Goal: Transaction & Acquisition: Download file/media

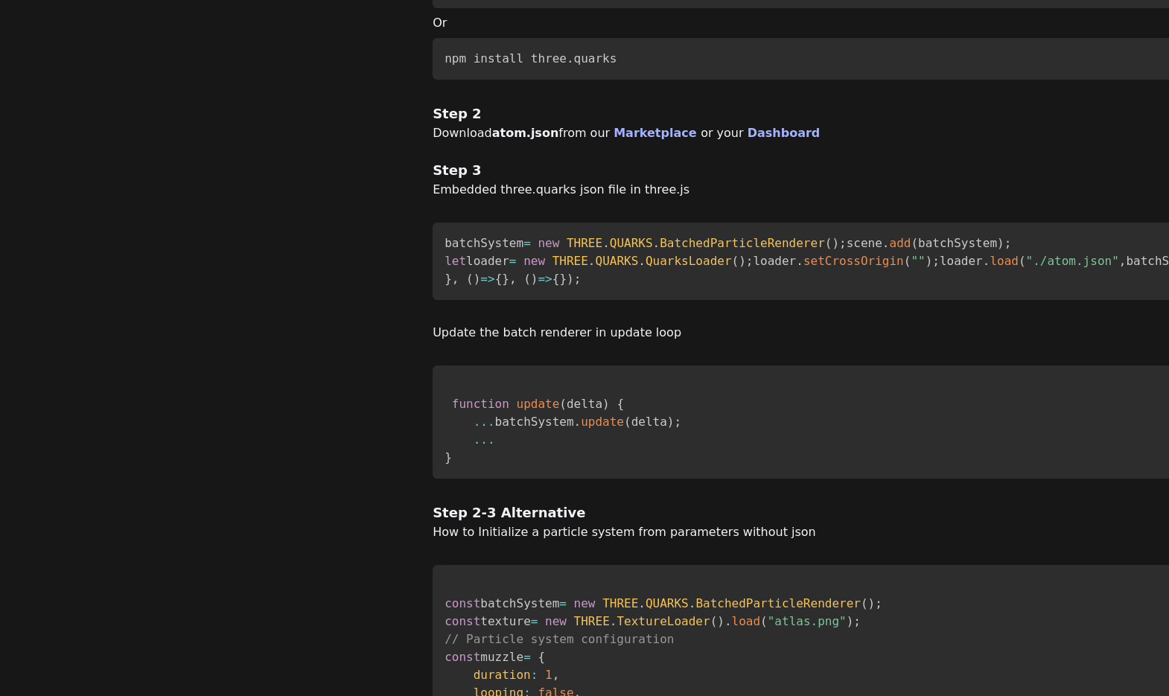
scroll to position [319, 0]
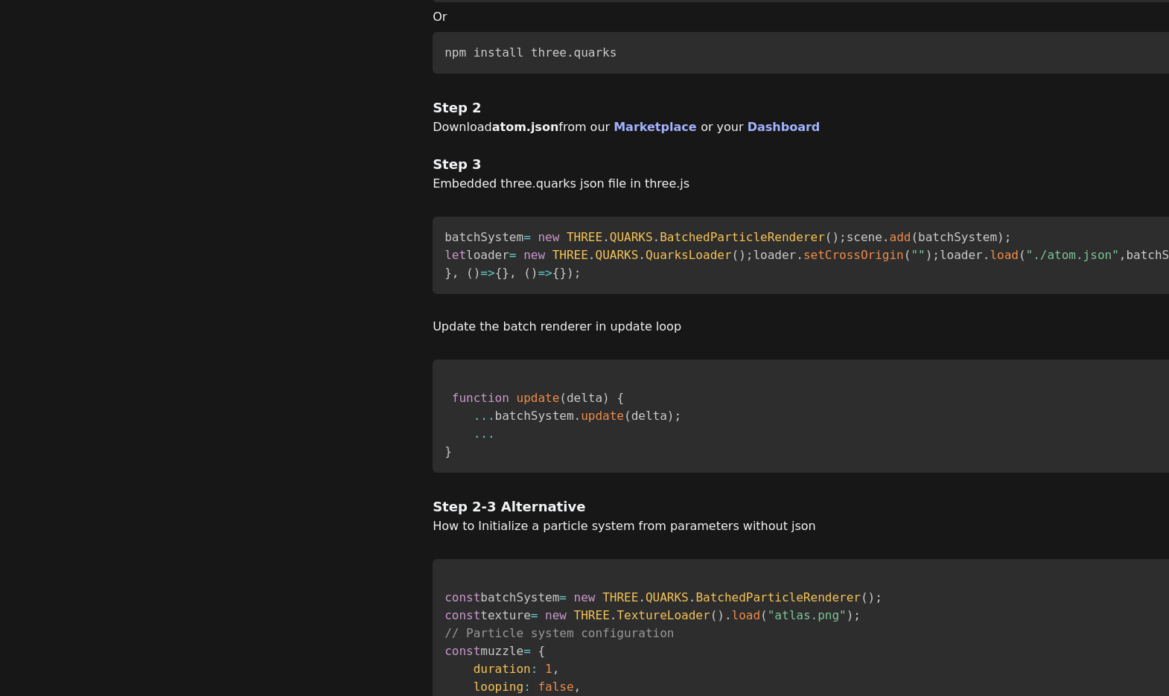
click at [445, 280] on code "batchSystem = new THREE . QUARKS . BatchedParticleRenderer ( ) ; scene . add ( …" at bounding box center [1040, 255] width 1191 height 50
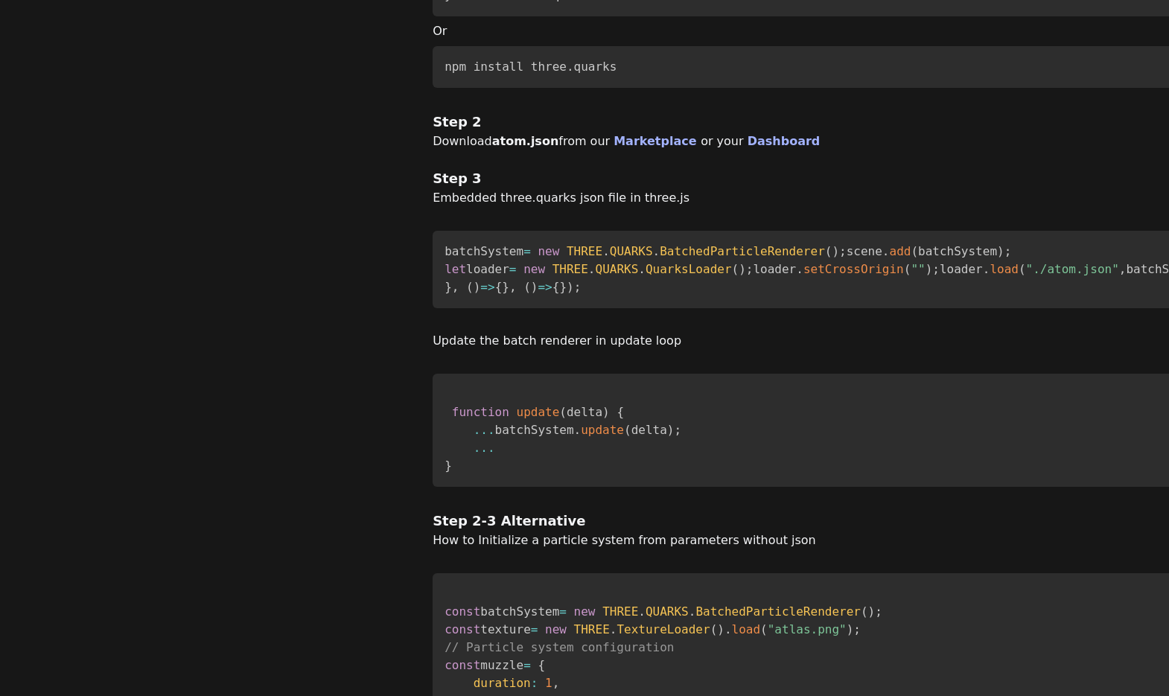
scroll to position [305, 7]
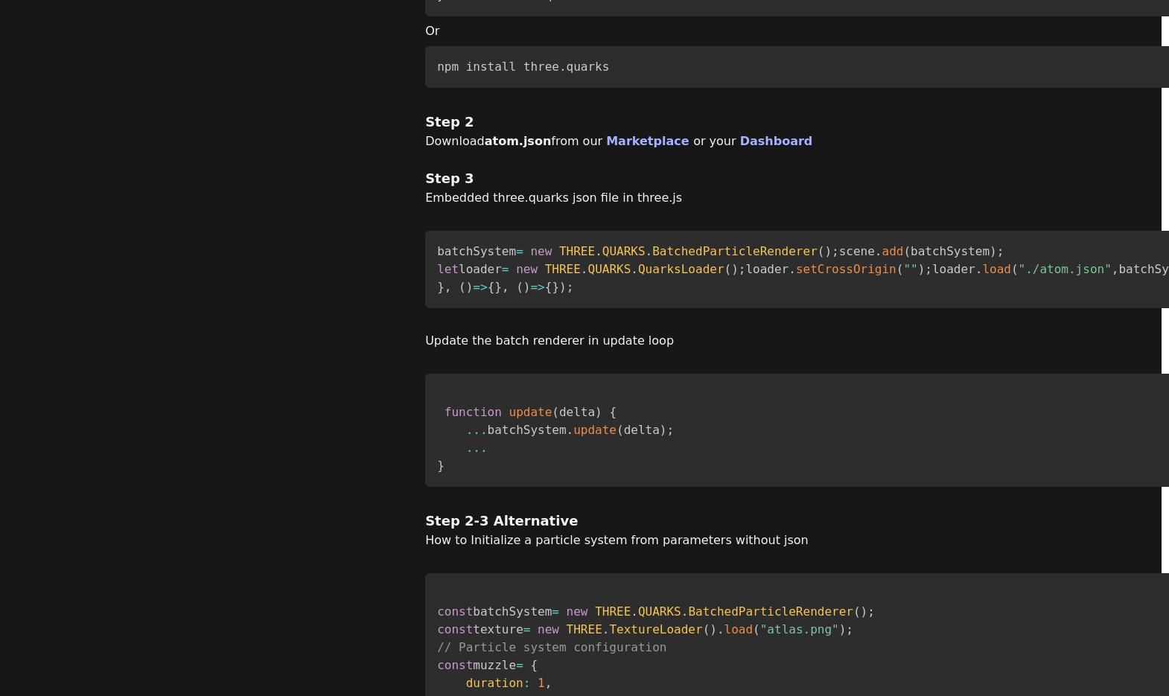
click at [437, 273] on code "batchSystem = new THREE . QUARKS . BatchedParticleRenderer ( ) ; scene . add ( …" at bounding box center [1032, 269] width 1191 height 50
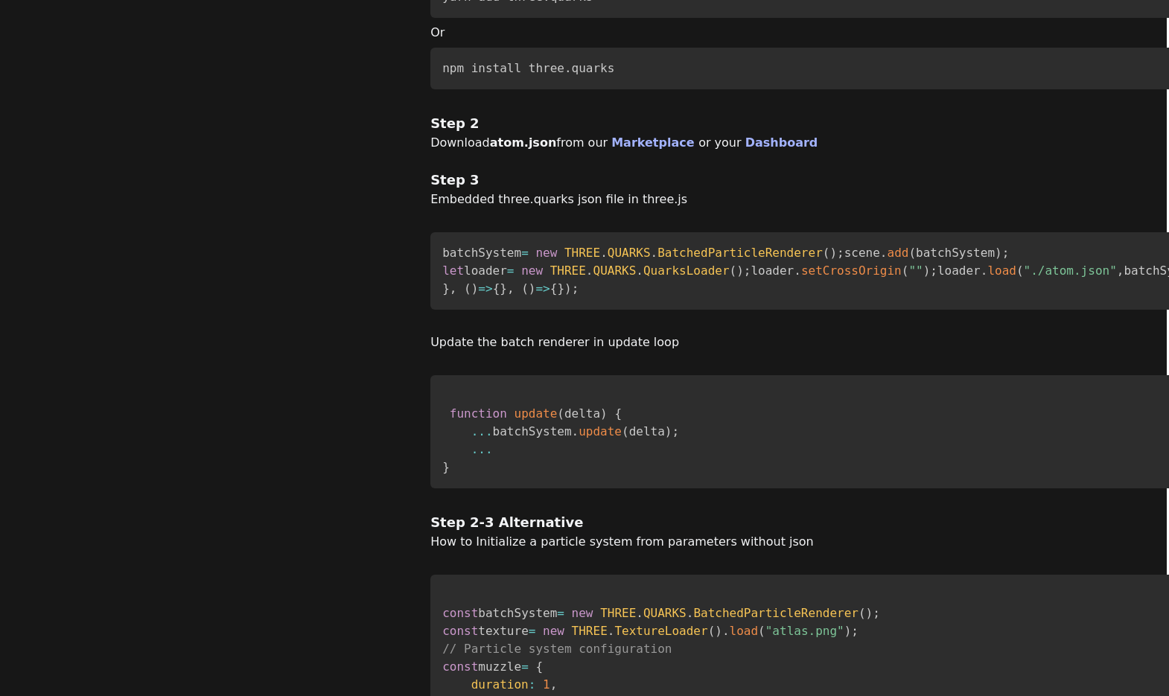
click at [442, 269] on code "batchSystem = new THREE . QUARKS . BatchedParticleRenderer ( ) ; scene . add ( …" at bounding box center [1037, 271] width 1191 height 50
copy code "batchSystem"
click at [442, 296] on code "batchSystem = new THREE . QUARKS . BatchedParticleRenderer ( ) ; scene . add ( …" at bounding box center [1037, 271] width 1191 height 50
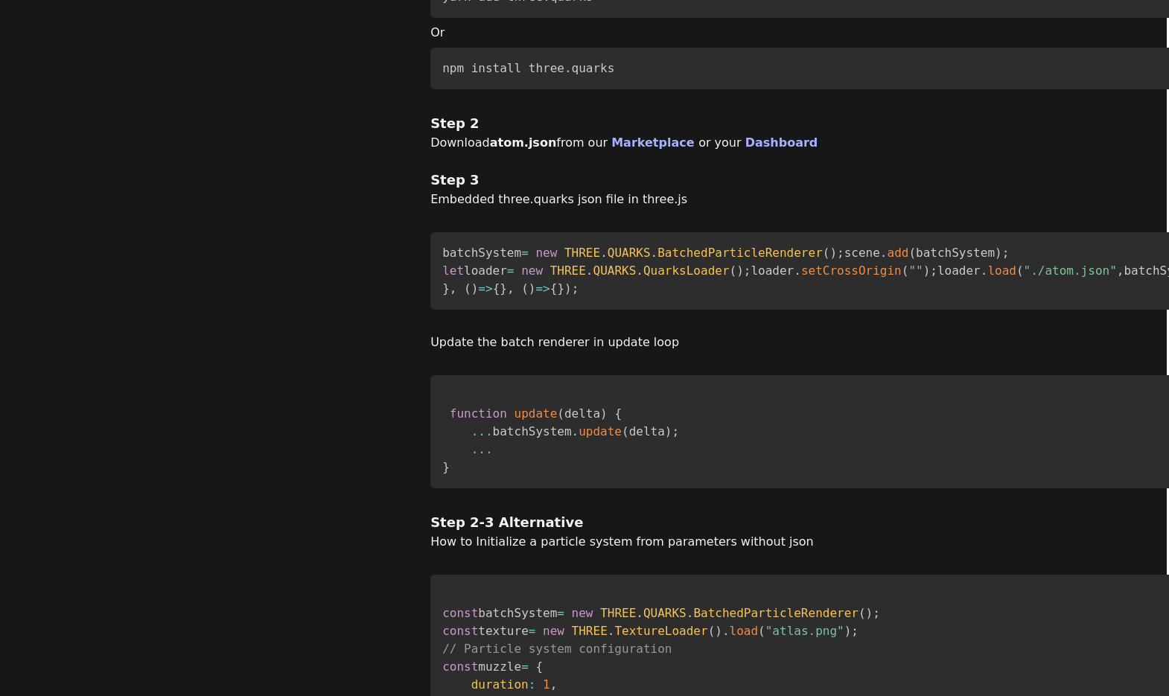
copy code "particleSystems"
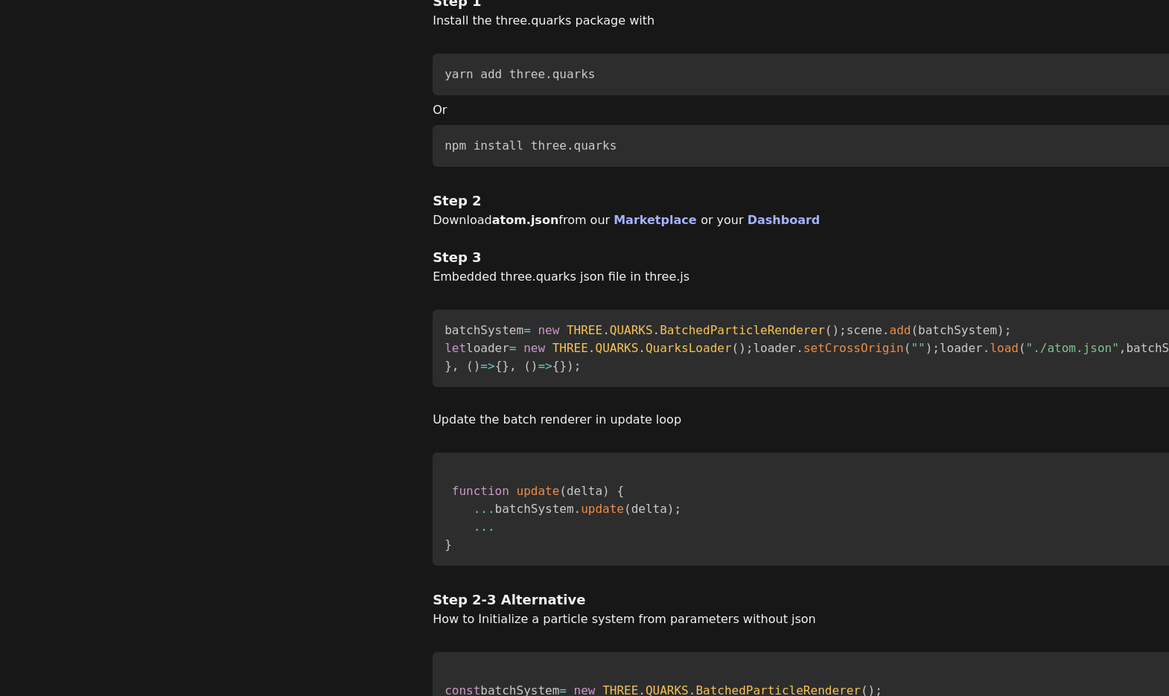
scroll to position [234, 0]
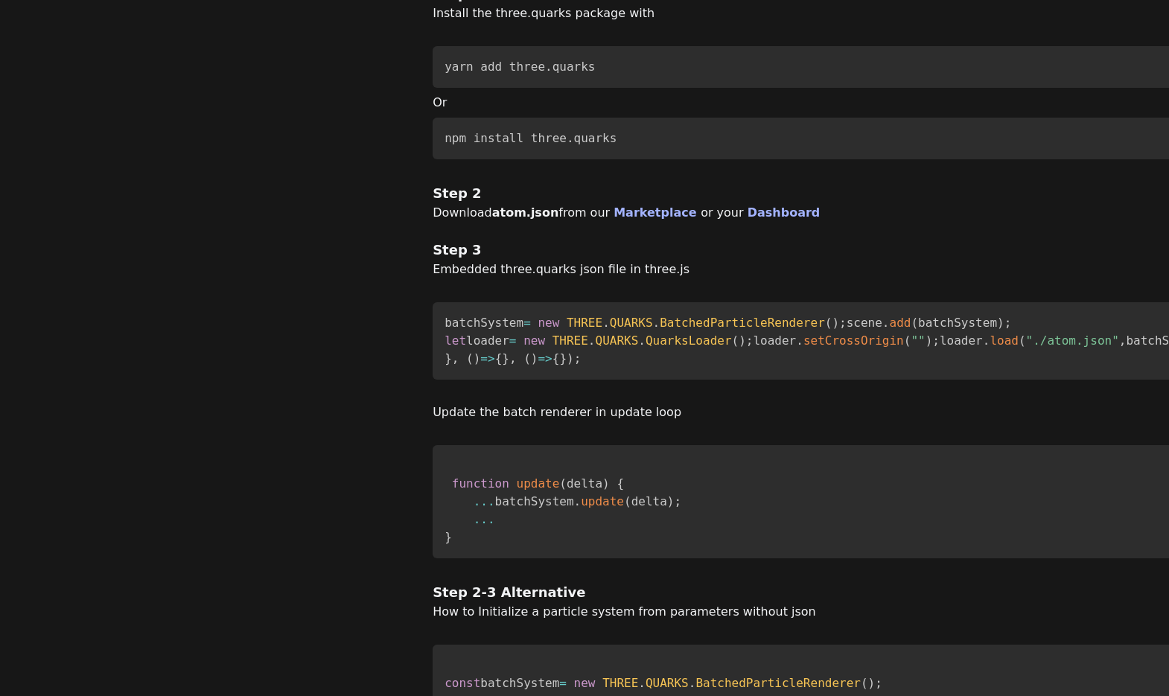
click at [445, 366] on code "batchSystem = new THREE . QUARKS . BatchedParticleRenderer ( ) ; scene . add ( …" at bounding box center [1040, 341] width 1191 height 50
drag, startPoint x: 460, startPoint y: 432, endPoint x: 259, endPoint y: 436, distance: 201.1
copy code "particleSystems = object3D ;"
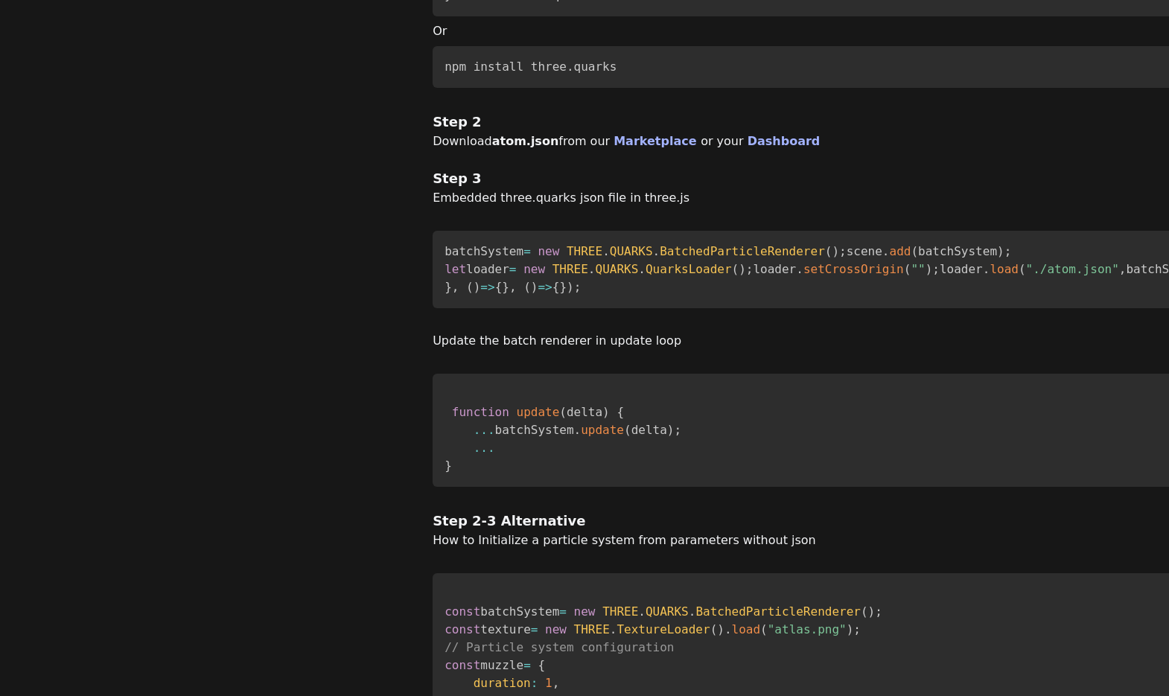
scroll to position [310, 0]
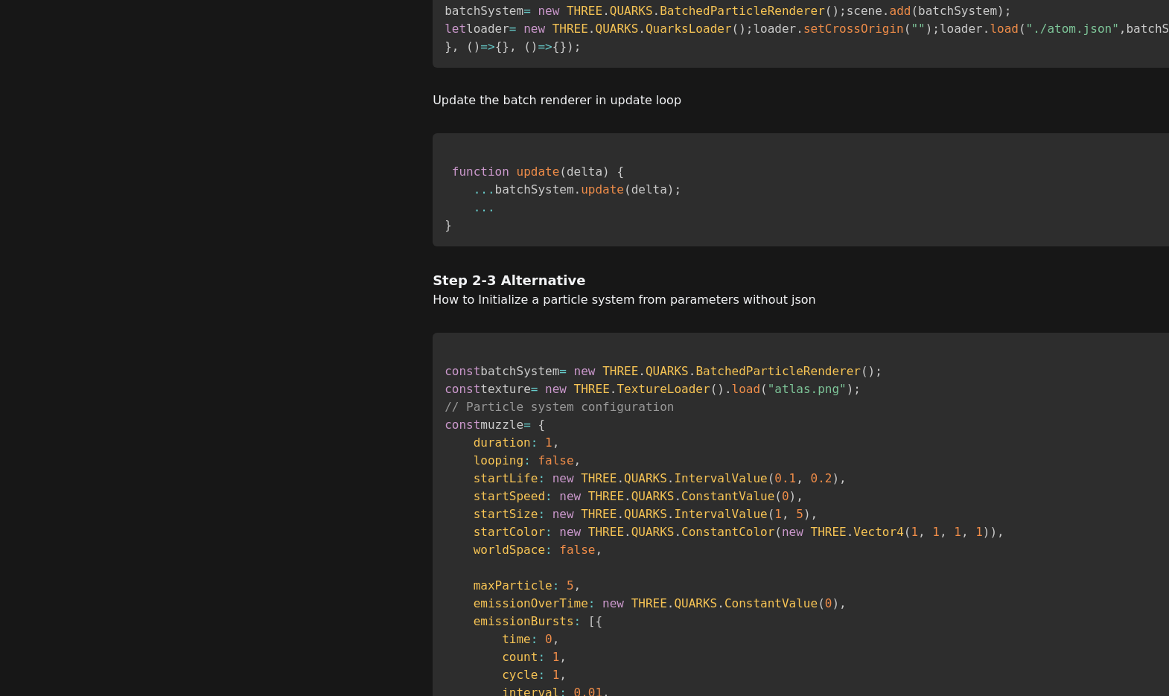
scroll to position [507, 0]
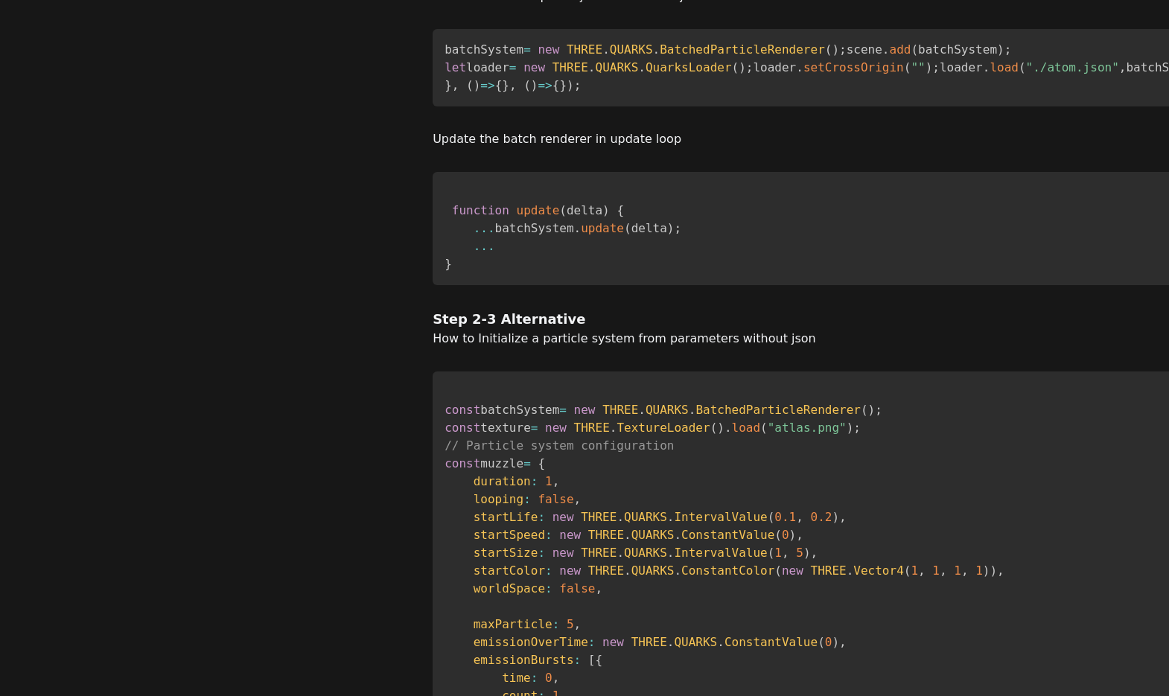
click at [574, 235] on span "." at bounding box center [577, 228] width 7 height 14
copy code "batchSystem . update ( delta ) ;"
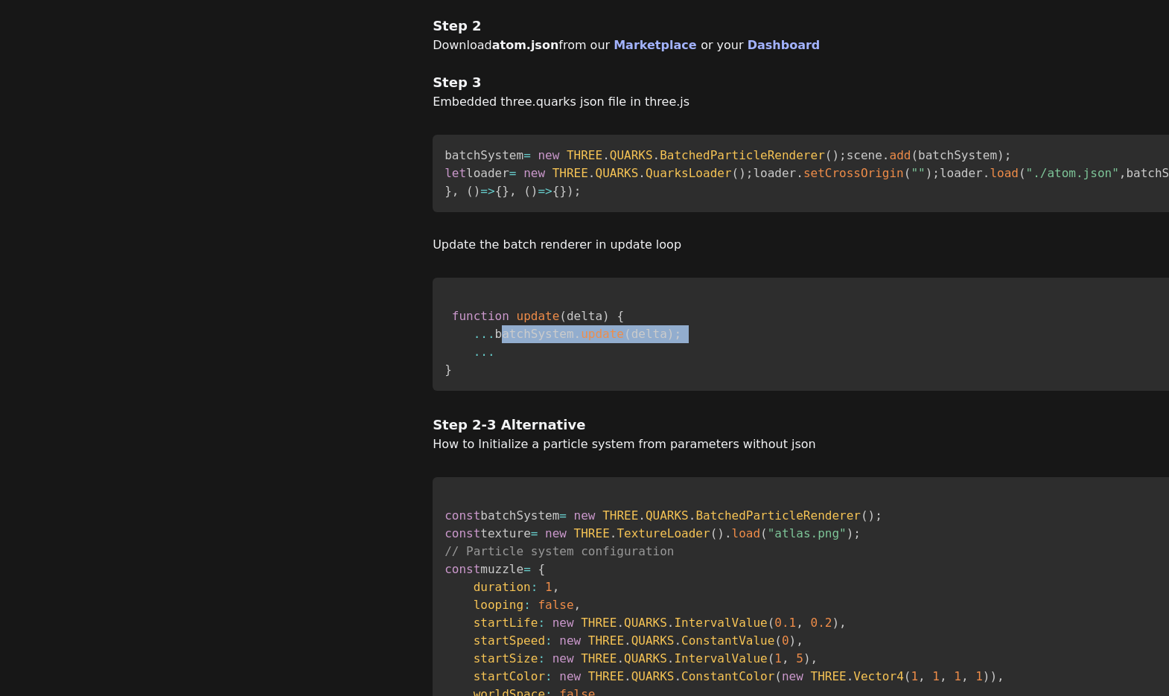
scroll to position [393, 1]
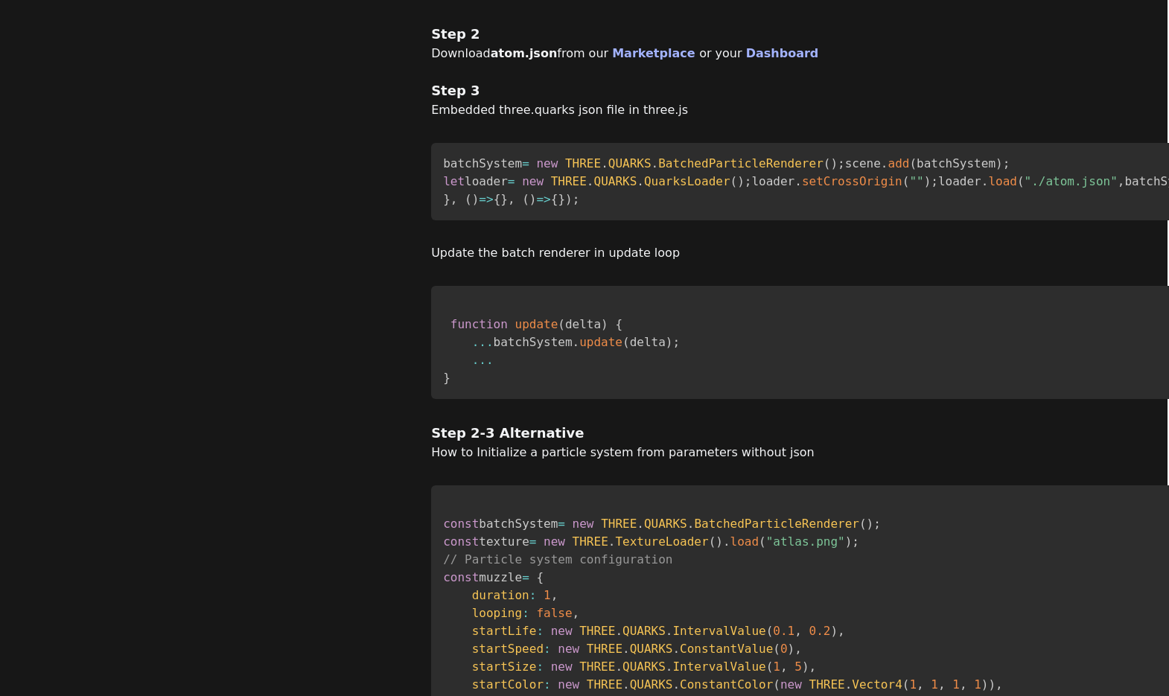
click at [477, 206] on code "batchSystem = new THREE . QUARKS . BatchedParticleRenderer ( ) ; scene . add ( …" at bounding box center [1038, 181] width 1191 height 50
click at [445, 206] on code "batchSystem = new THREE . QUARKS . BatchedParticleRenderer ( ) ; scene . add ( …" at bounding box center [1038, 181] width 1191 height 50
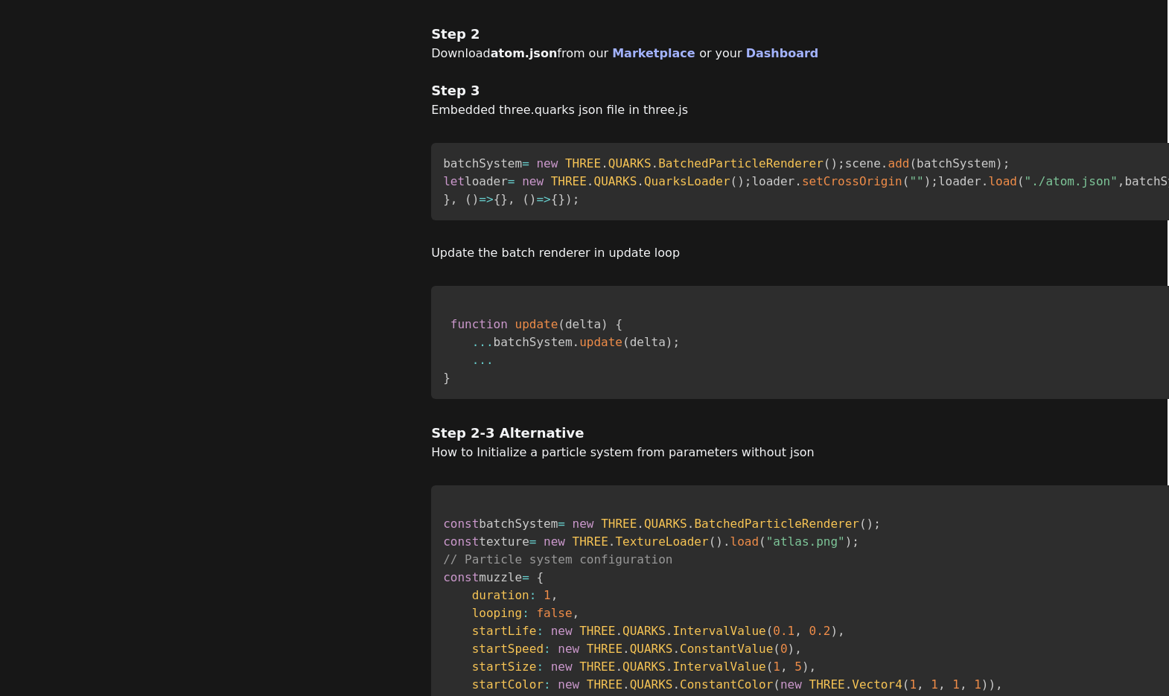
drag, startPoint x: 240, startPoint y: 311, endPoint x: 304, endPoint y: 214, distance: 115.5
click at [443, 206] on code "batchSystem = new THREE . QUARKS . BatchedParticleRenderer ( ) ; scene . add ( …" at bounding box center [1038, 181] width 1191 height 50
copy code "= new THREE . QUARKS . QuarksLoader ( ) ; loader . setCrossOrigin ( "" ) ; load…"
click at [1025, 188] on span ""./atom.json"" at bounding box center [1071, 181] width 93 height 14
click at [443, 206] on code "batchSystem = new THREE . QUARKS . BatchedParticleRenderer ( ) ; scene . add ( …" at bounding box center [1038, 181] width 1191 height 50
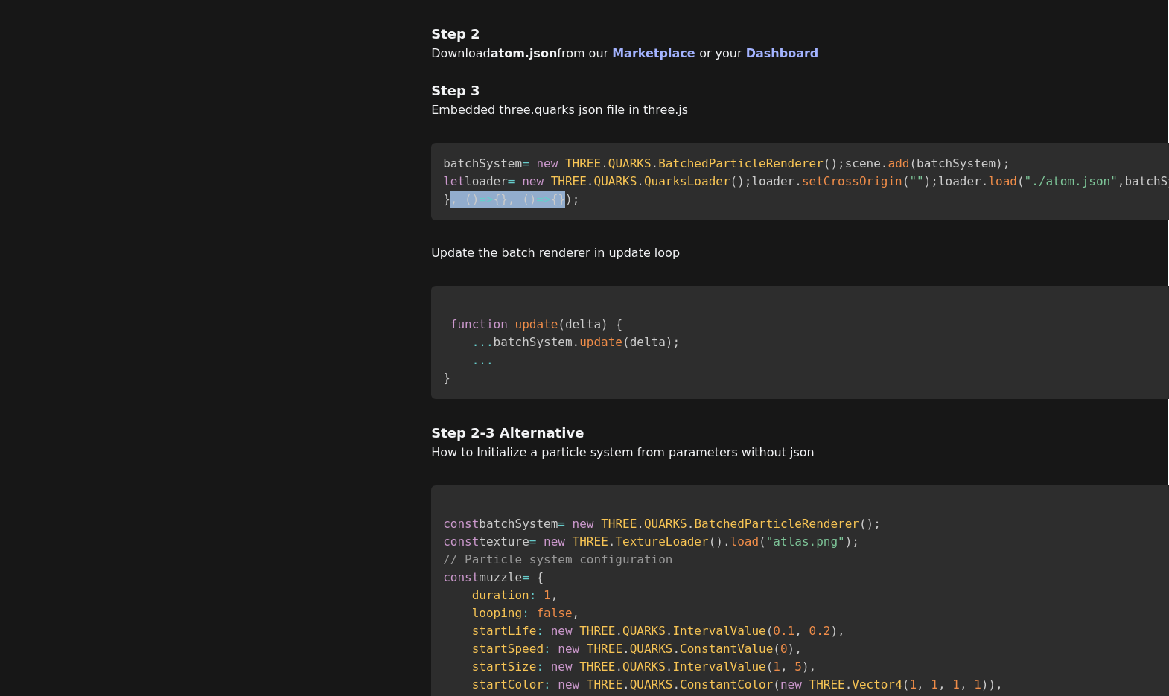
copy code ", ( ) => { } , ( ) => { }"
drag, startPoint x: 236, startPoint y: 309, endPoint x: 354, endPoint y: 306, distance: 118.4
click at [443, 206] on code "batchSystem = new THREE . QUARKS . BatchedParticleRenderer ( ) ; scene . add ( …" at bounding box center [1038, 181] width 1191 height 50
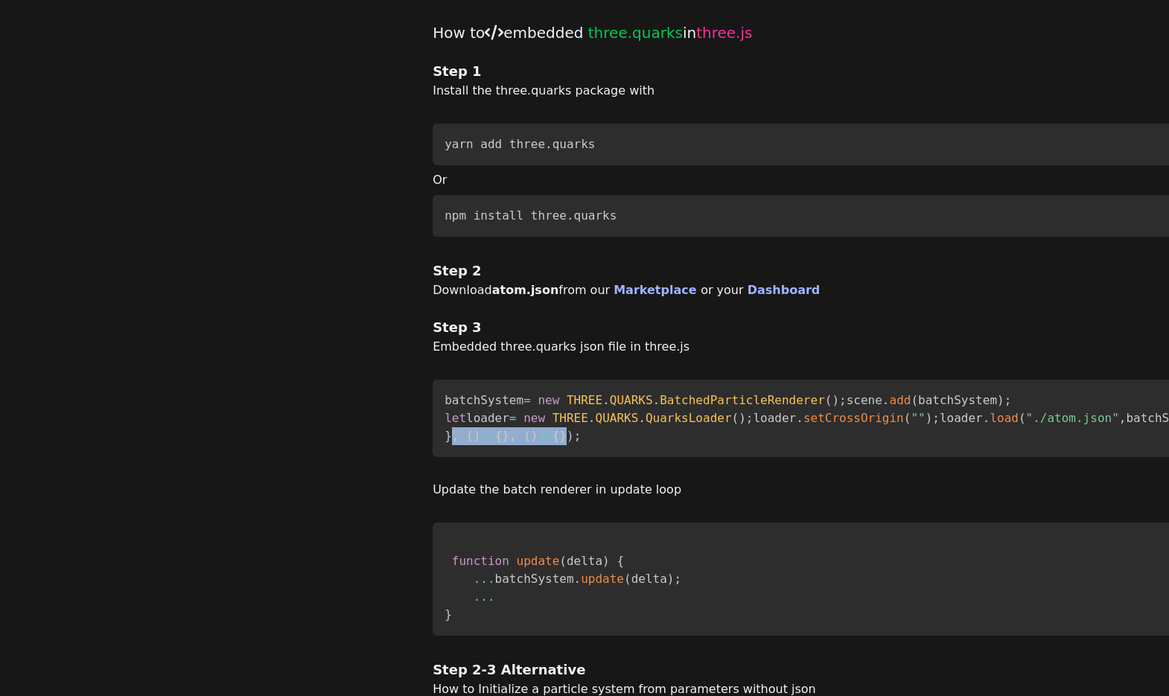
scroll to position [180, 0]
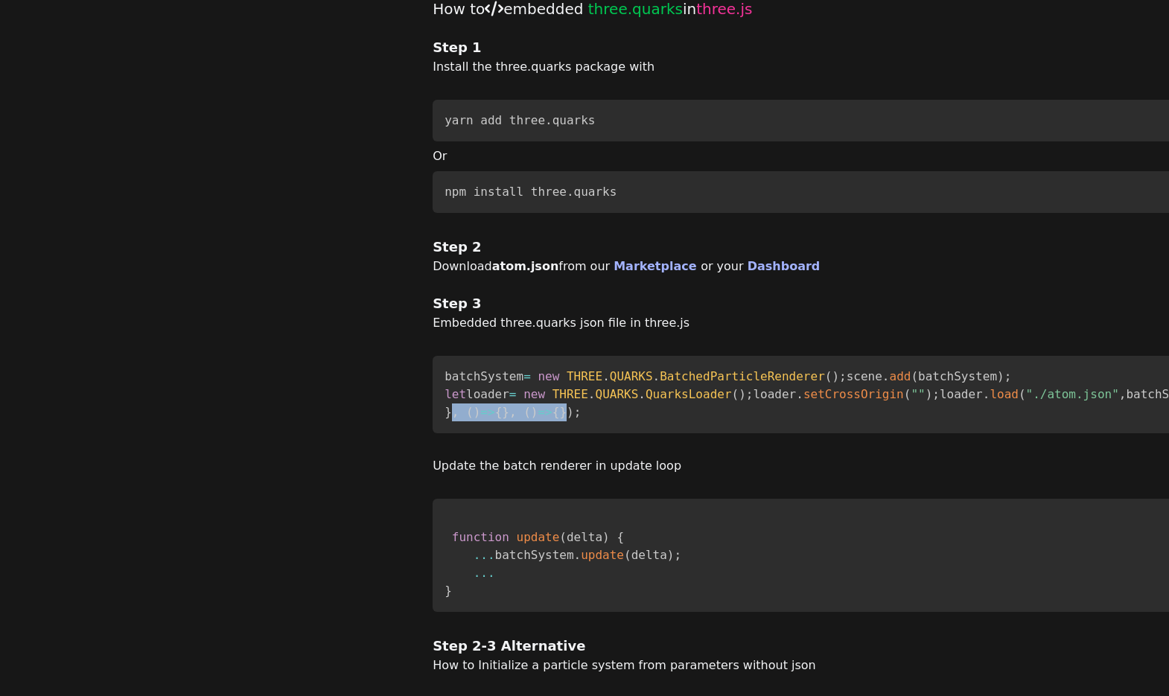
click at [614, 264] on link "Marketplace" at bounding box center [657, 266] width 87 height 14
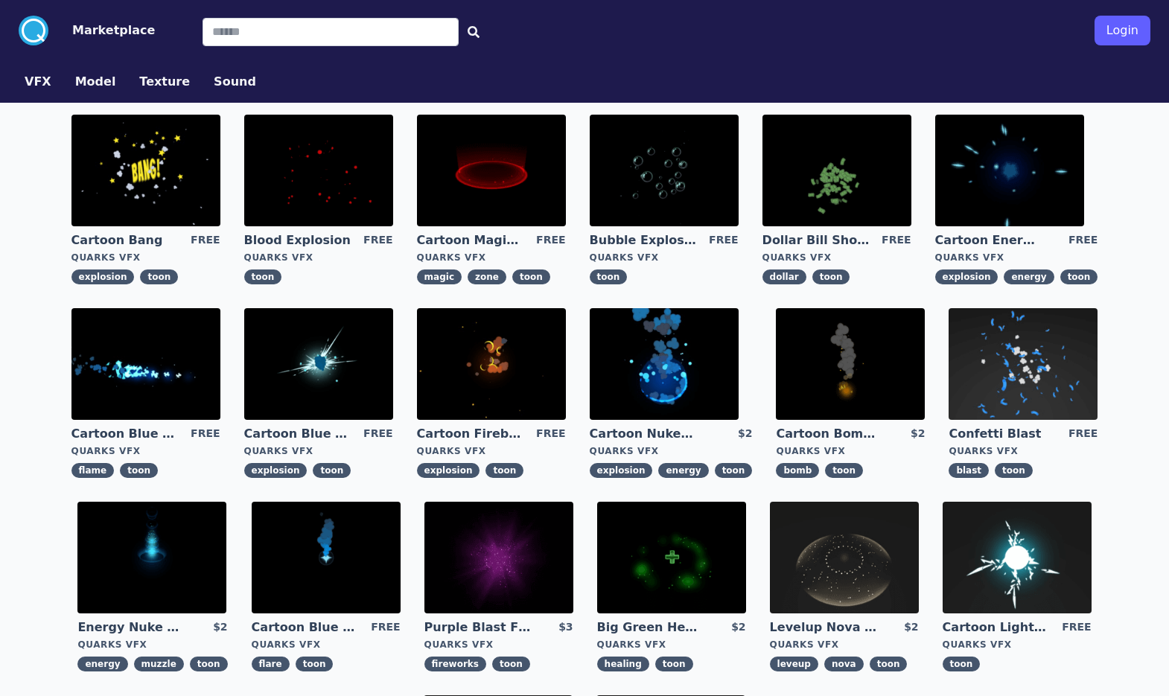
click at [468, 369] on img at bounding box center [491, 364] width 149 height 112
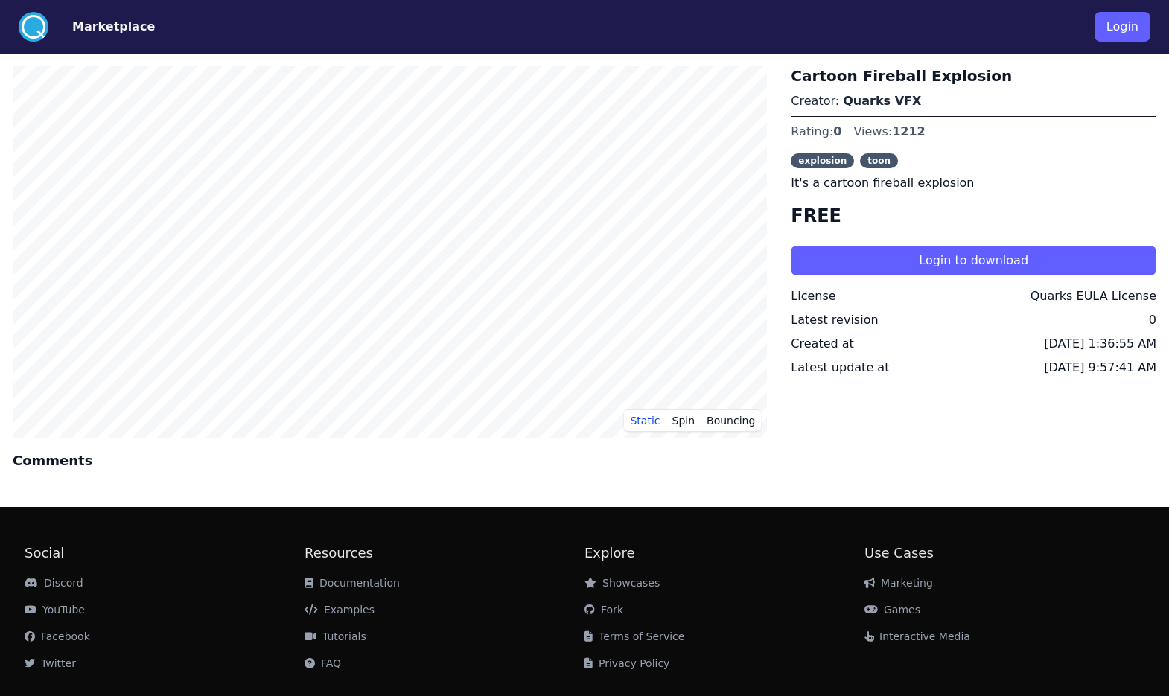
click at [903, 261] on button "Login to download" at bounding box center [974, 261] width 366 height 30
click at [1116, 16] on button "Login" at bounding box center [1123, 27] width 56 height 30
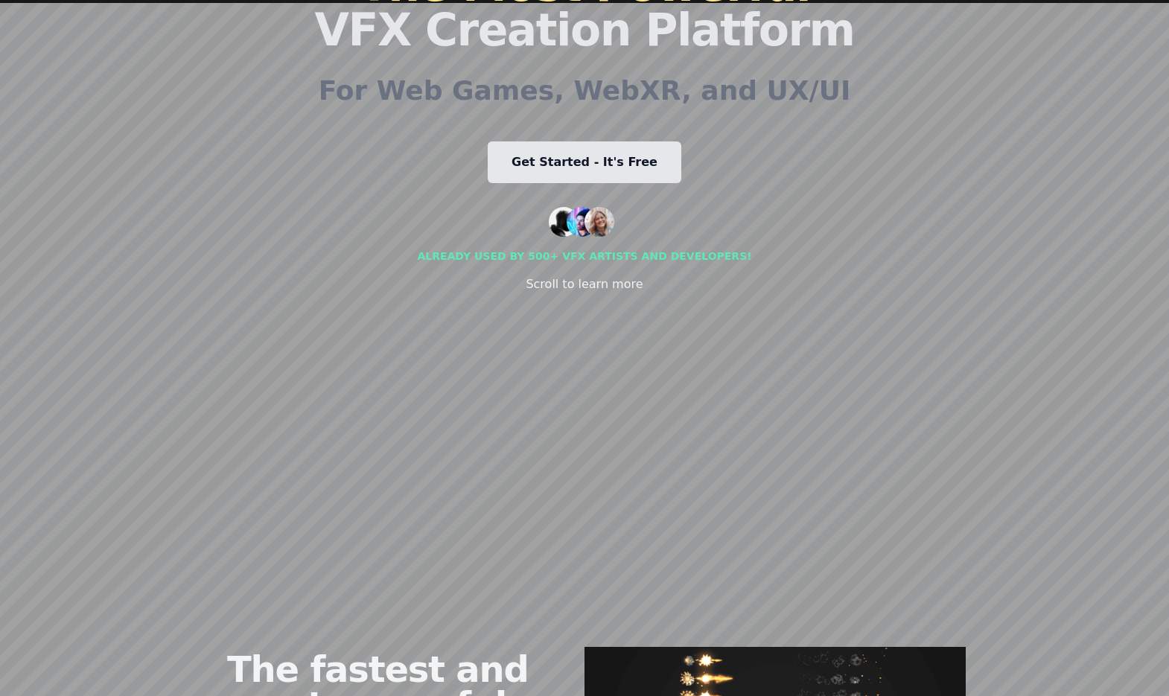
scroll to position [246, 0]
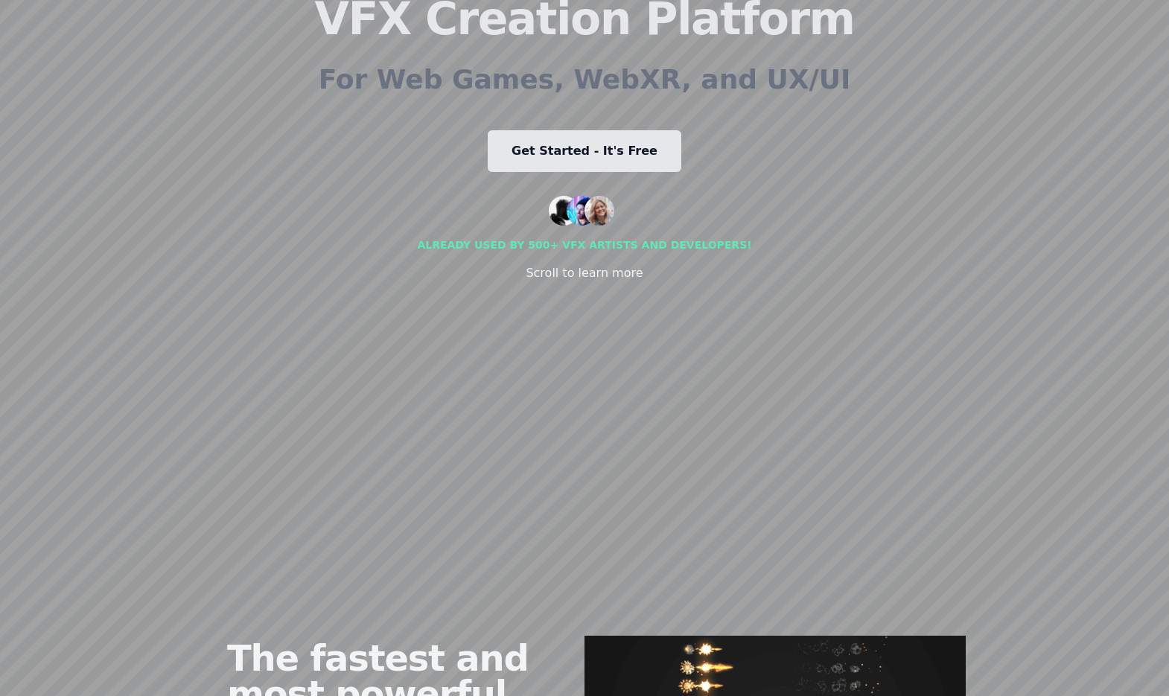
click at [644, 165] on link "Get Started - It's Free" at bounding box center [585, 151] width 194 height 42
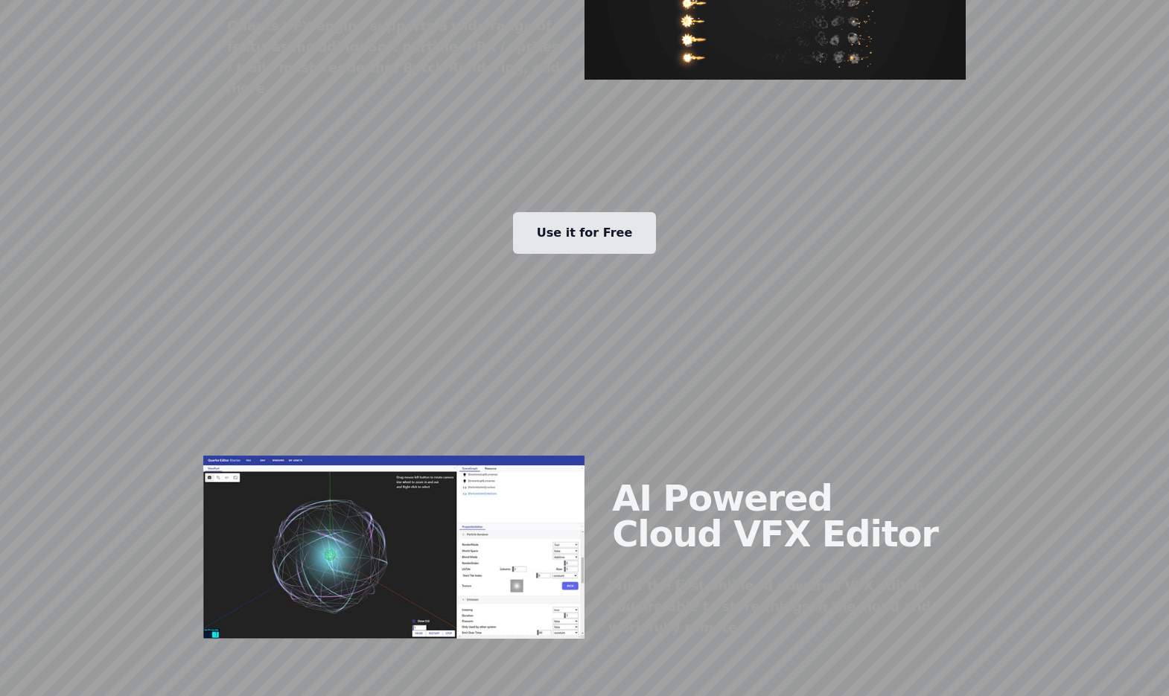
scroll to position [1020, 0]
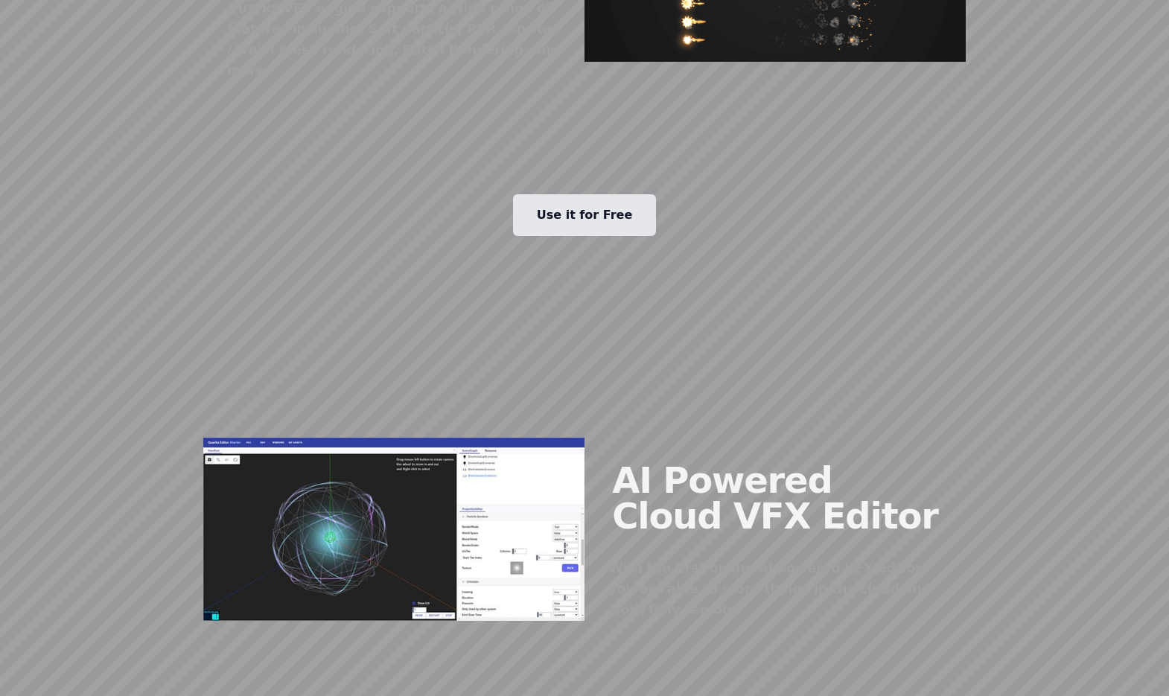
click at [609, 209] on link "Use it for Free" at bounding box center [585, 215] width 144 height 42
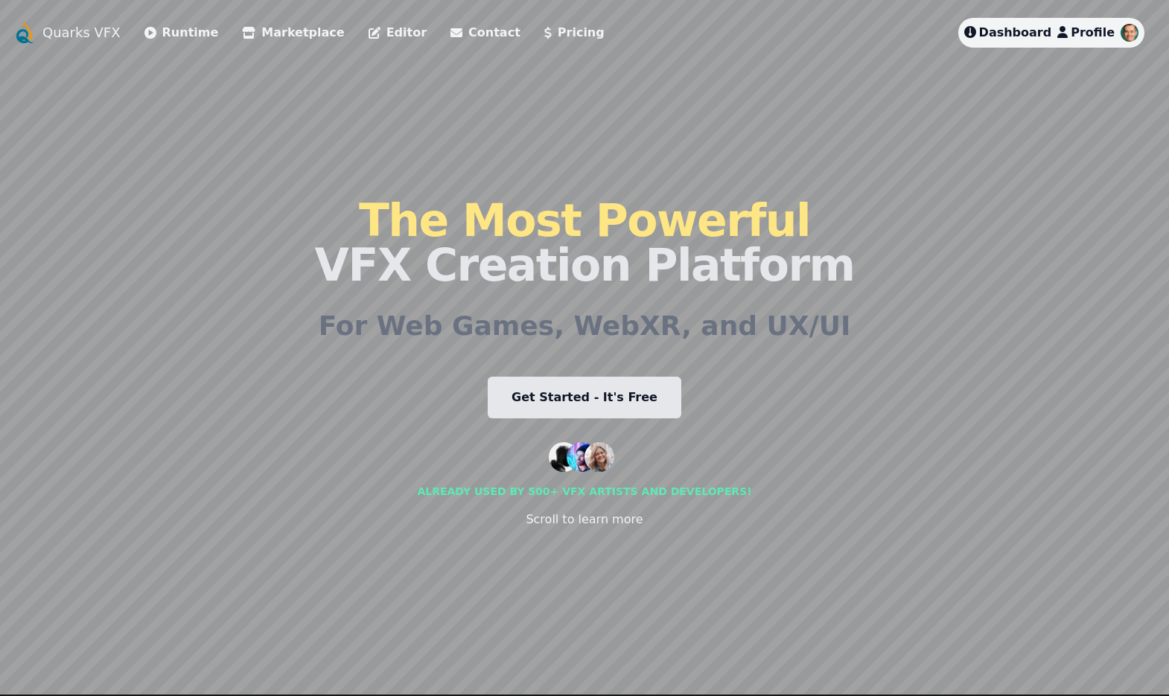
scroll to position [0, 0]
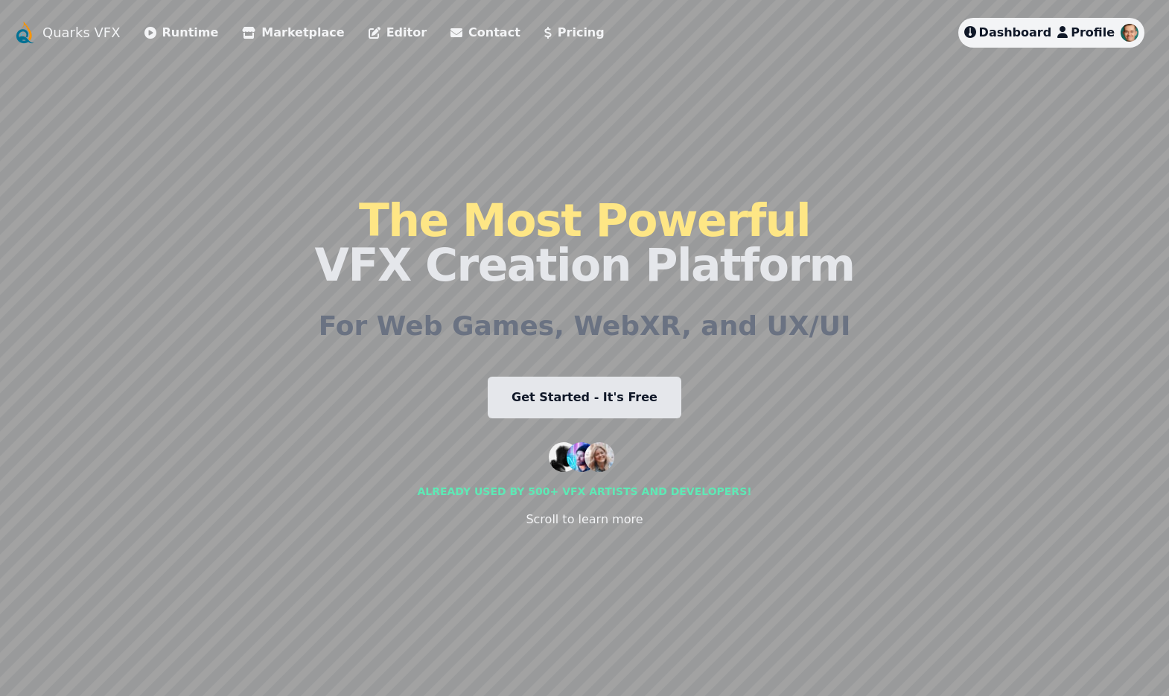
click at [544, 34] on link "Pricing" at bounding box center [574, 33] width 60 height 18
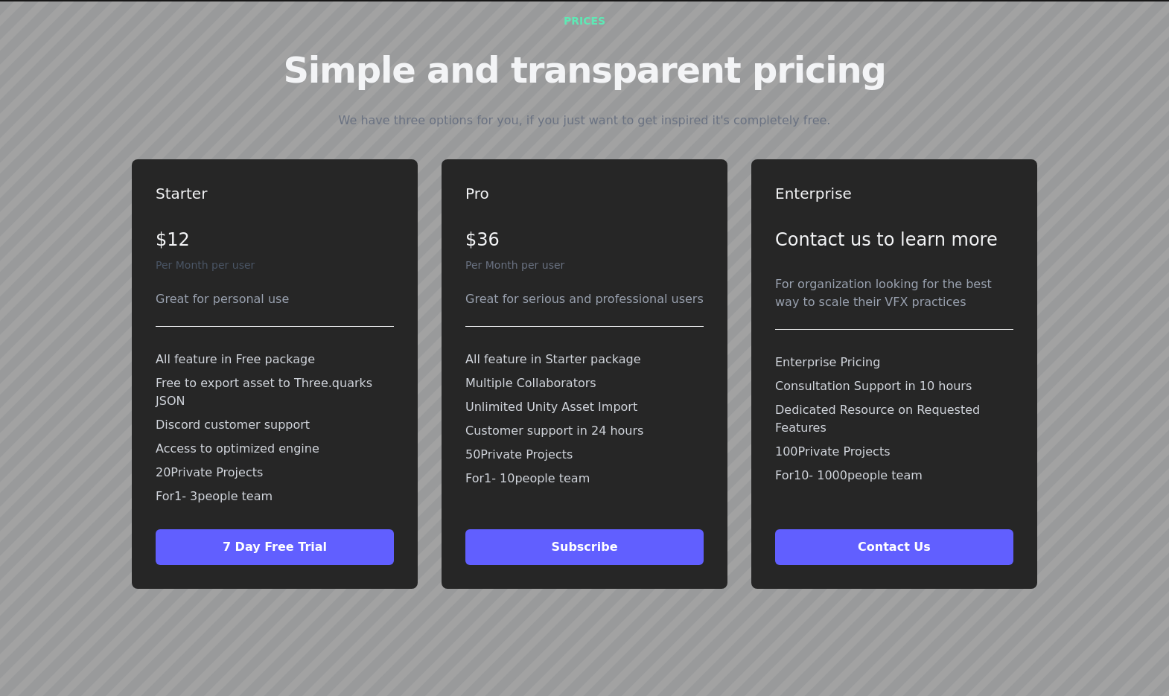
scroll to position [3335, 0]
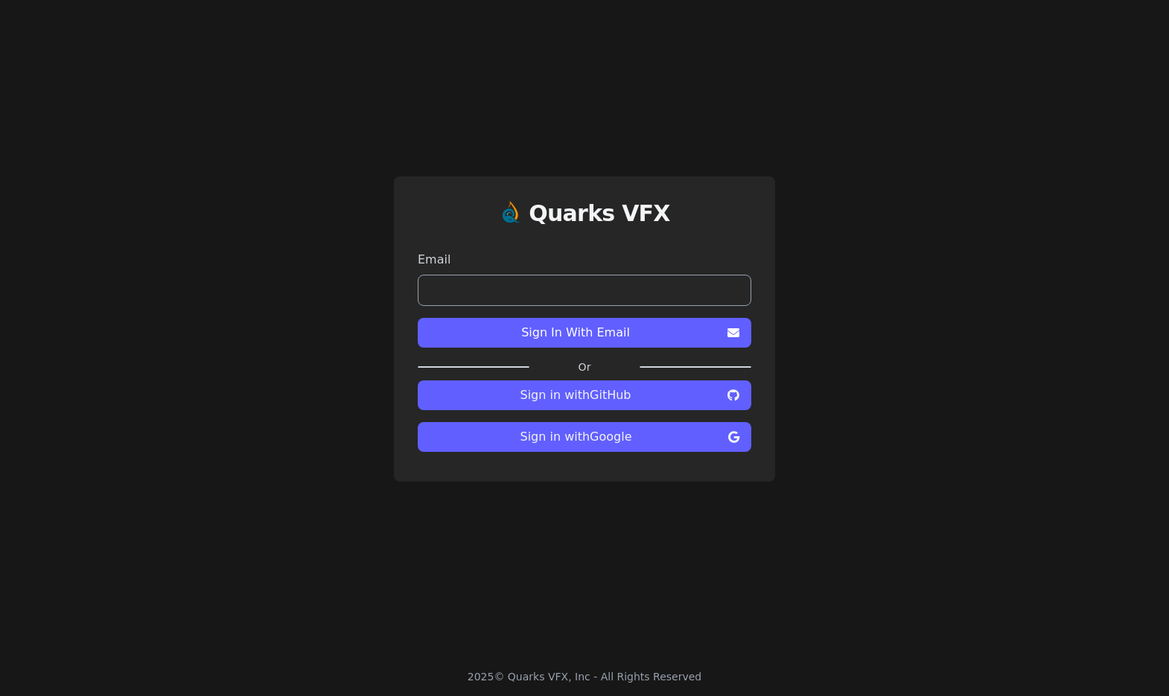
click at [643, 328] on span "Sign In With Email" at bounding box center [576, 333] width 292 height 18
type input "**********"
click at [585, 332] on button "Sign In With Email" at bounding box center [585, 333] width 334 height 30
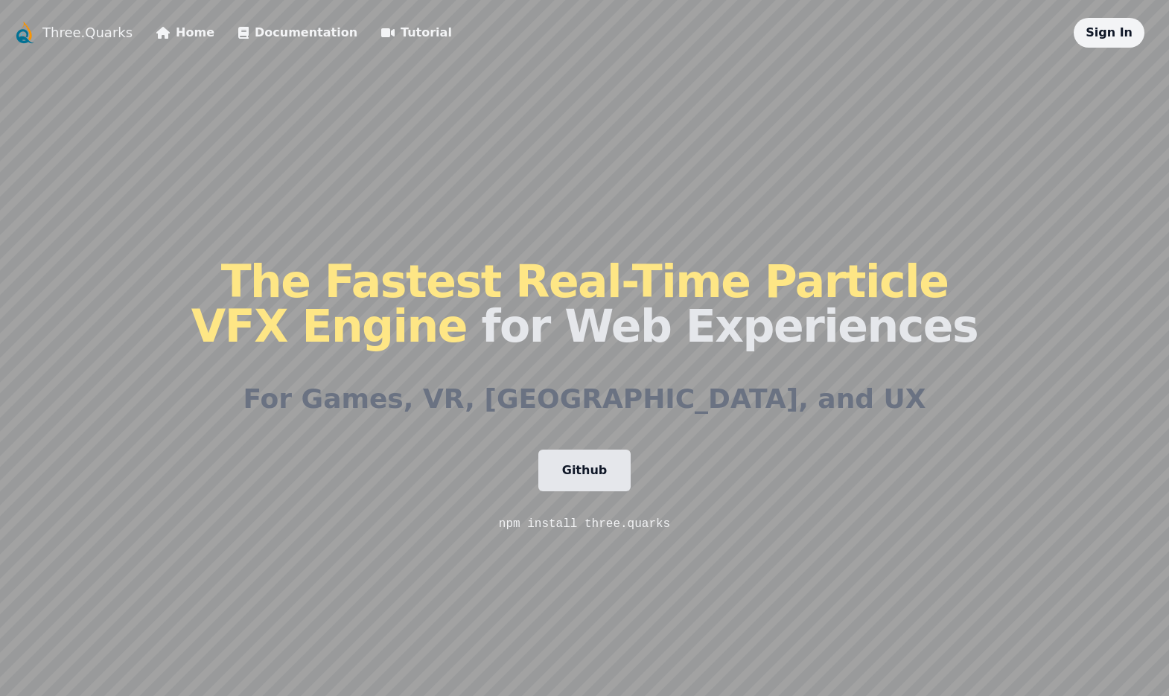
click at [1099, 40] on div "Sign In" at bounding box center [1109, 33] width 71 height 30
click at [1105, 36] on link "Sign In" at bounding box center [1109, 32] width 47 height 14
click at [845, 296] on span "The Fastest Real-Time Particle VFX Engine" at bounding box center [569, 303] width 757 height 97
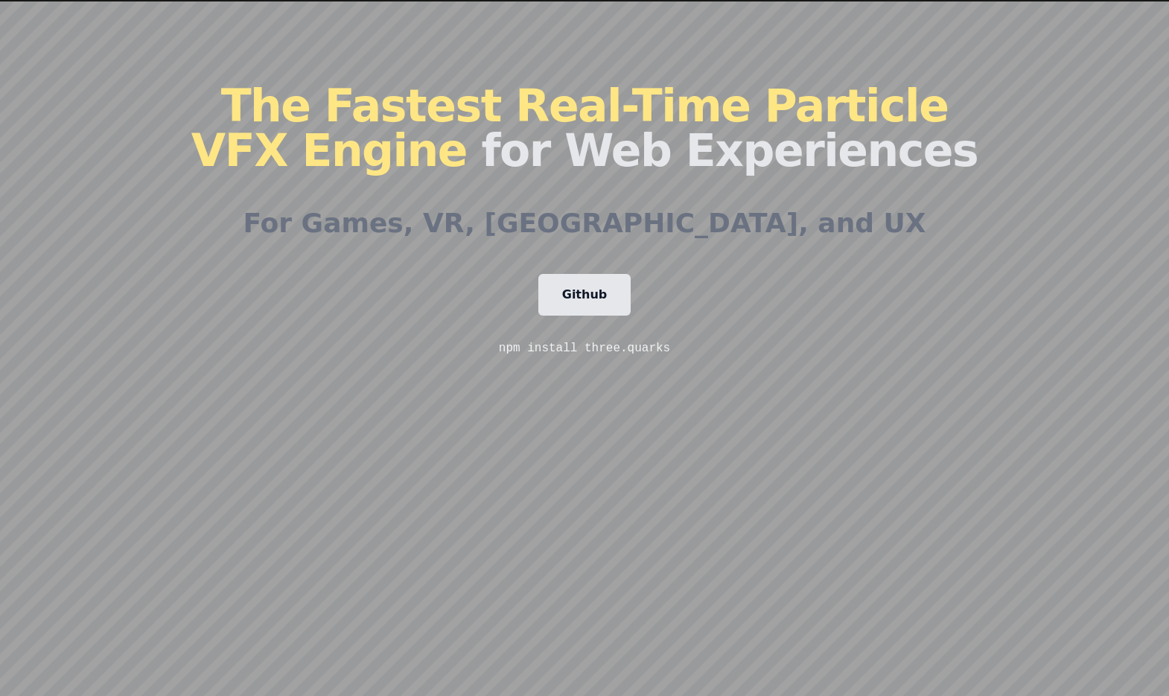
scroll to position [182, 0]
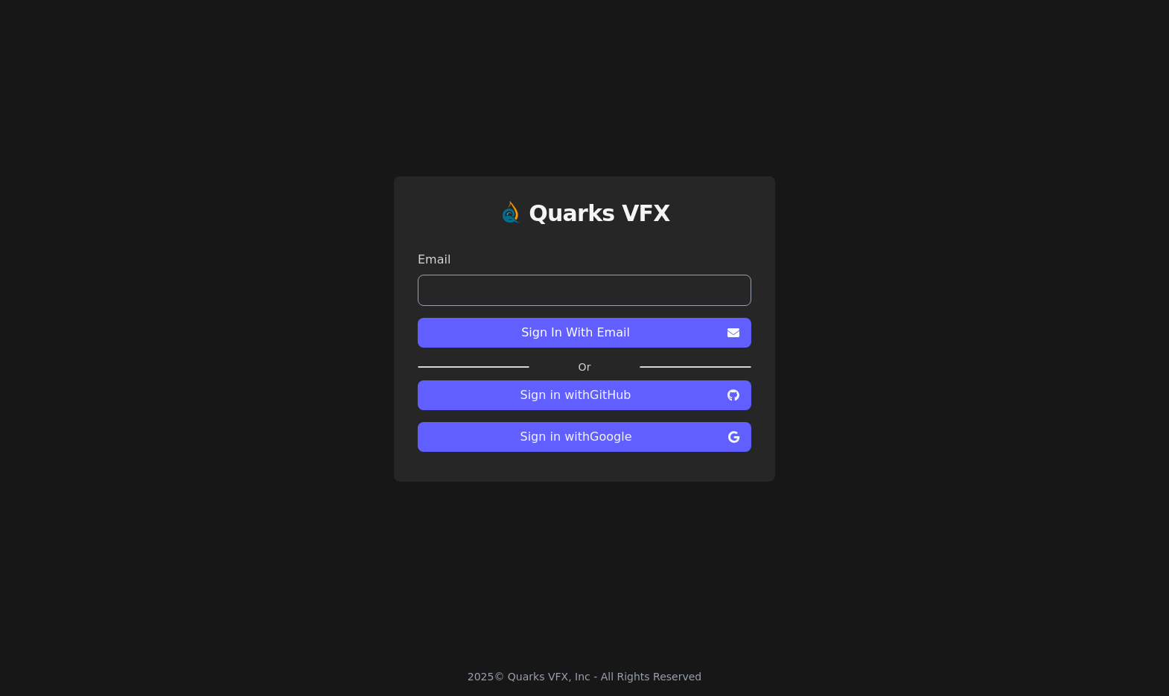
click at [626, 395] on span "Sign in with GitHub" at bounding box center [576, 395] width 292 height 18
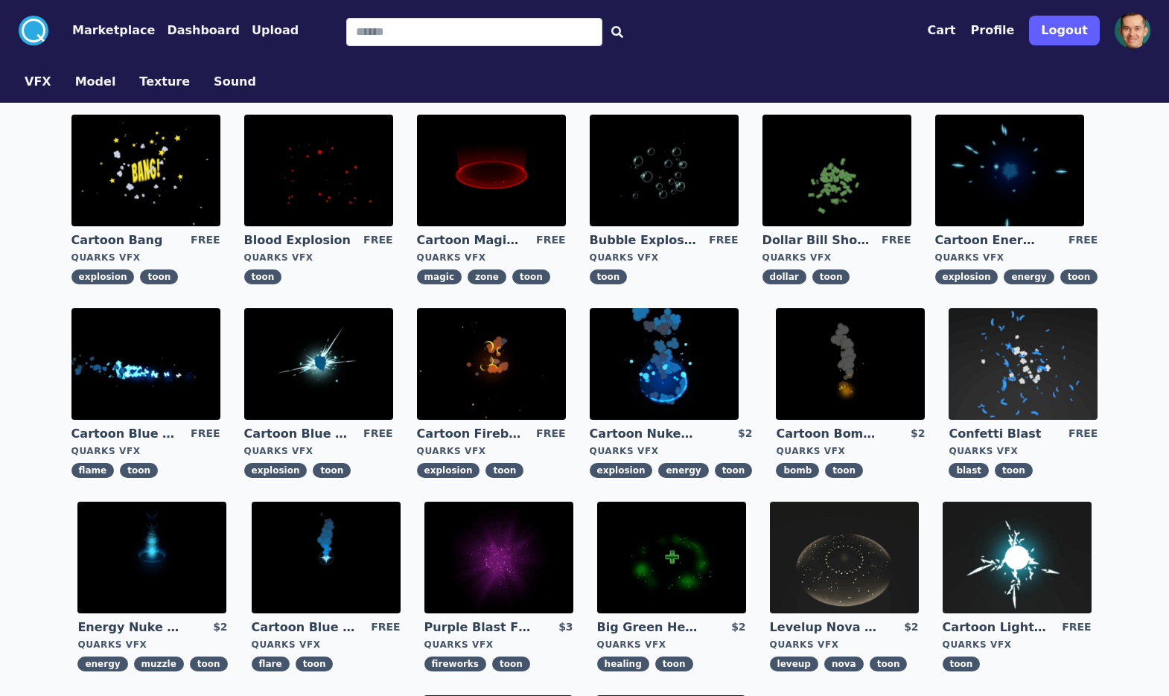
click at [510, 363] on img at bounding box center [491, 364] width 149 height 112
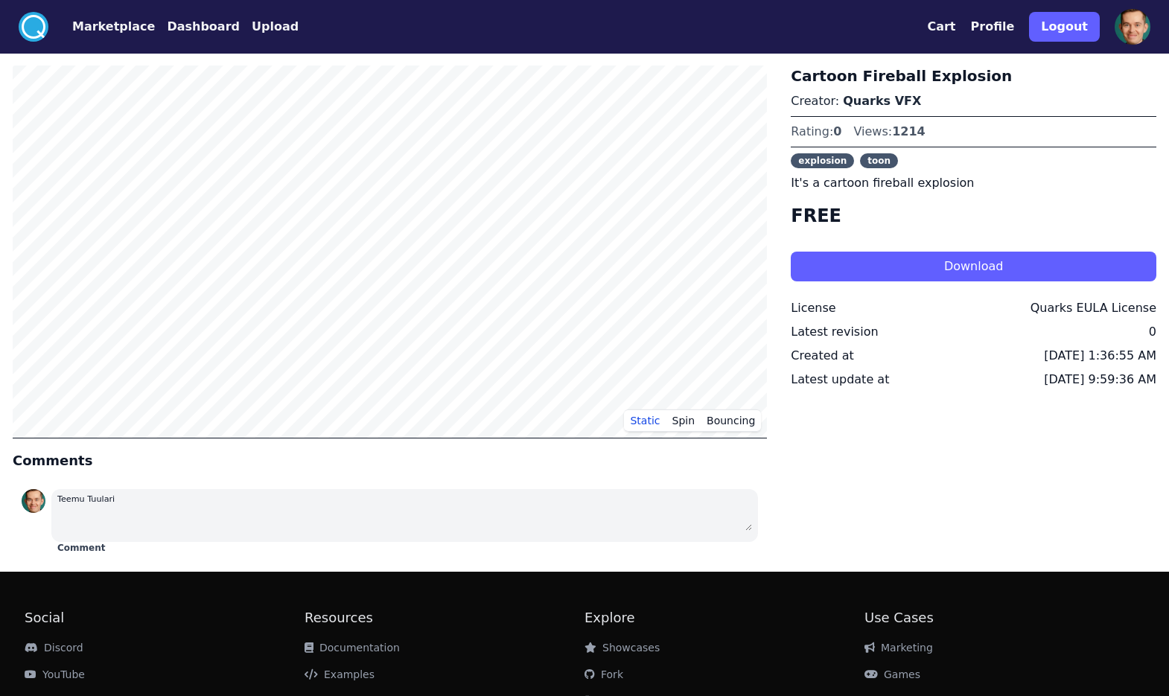
click at [908, 262] on button "Download" at bounding box center [974, 267] width 366 height 30
